Goal: Find specific page/section: Find specific page/section

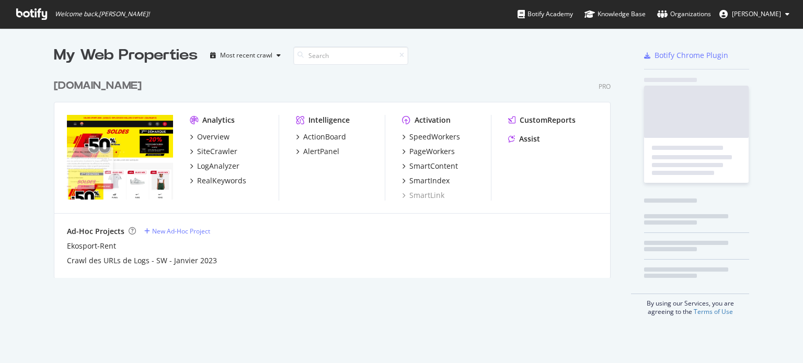
scroll to position [204, 557]
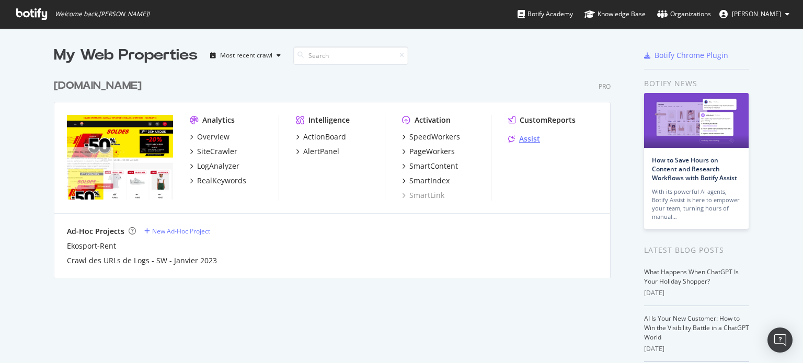
click at [528, 141] on div "Assist" at bounding box center [529, 139] width 21 height 10
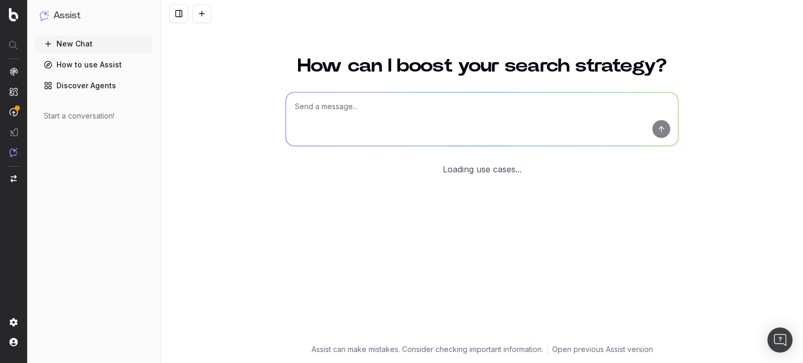
scroll to position [42, 0]
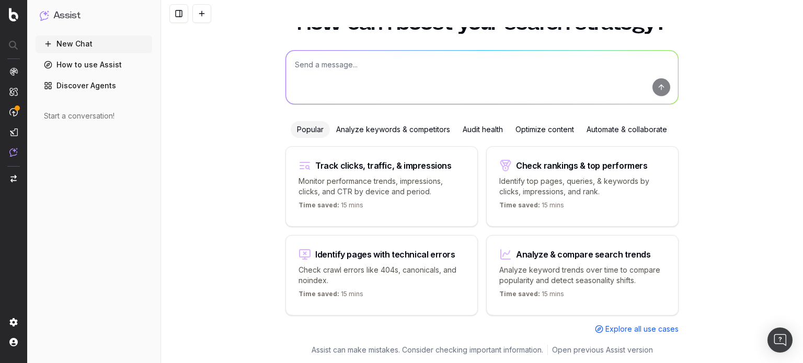
click at [50, 40] on icon at bounding box center [48, 44] width 8 height 8
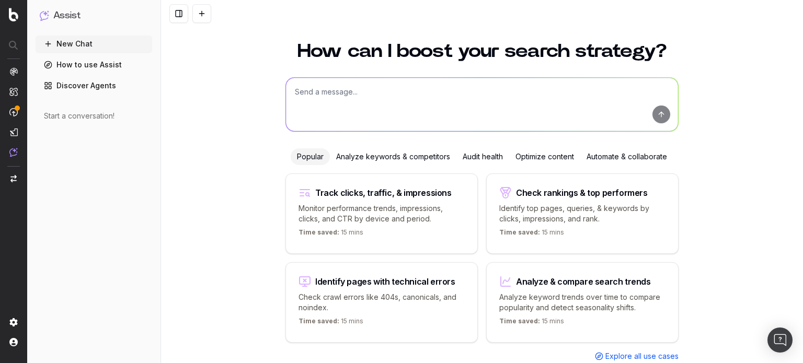
scroll to position [0, 0]
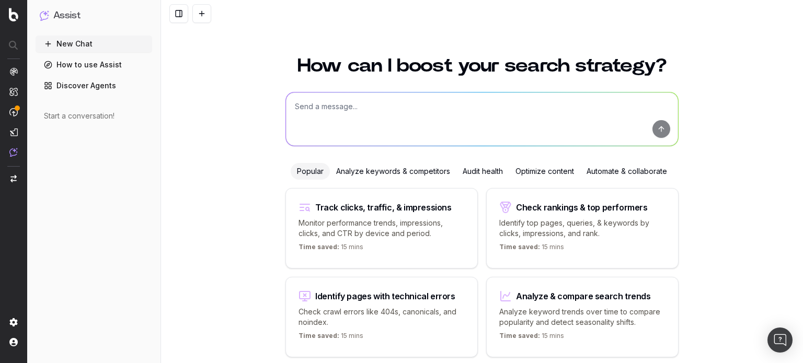
click at [74, 45] on button "New Chat" at bounding box center [94, 44] width 117 height 17
drag, startPoint x: 16, startPoint y: 14, endPoint x: 21, endPoint y: 28, distance: 15.2
click at [16, 14] on img at bounding box center [13, 15] width 9 height 14
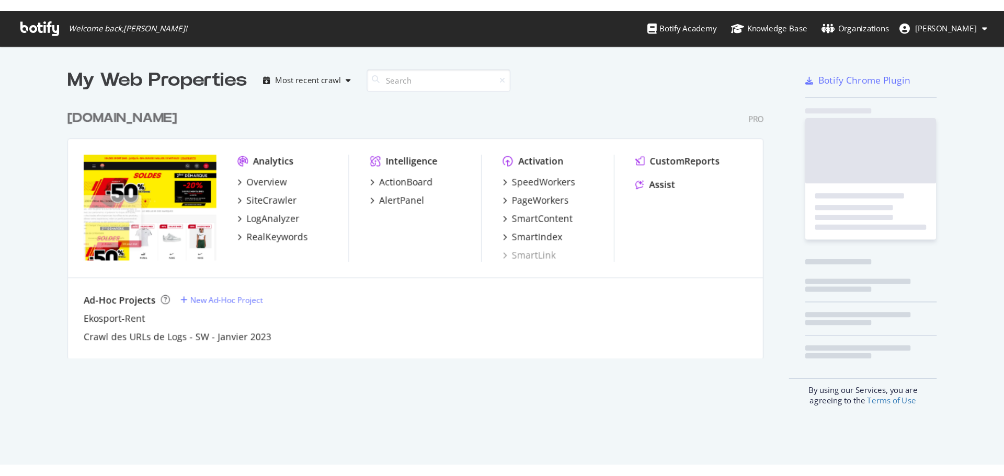
scroll to position [356, 787]
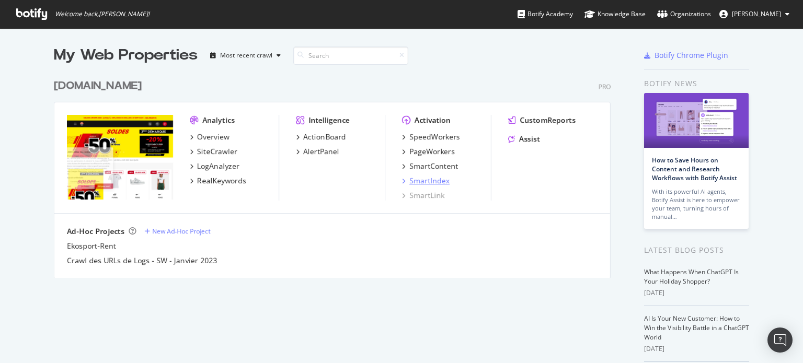
click at [434, 181] on div "SmartIndex" at bounding box center [429, 181] width 40 height 10
